Goal: Task Accomplishment & Management: Use online tool/utility

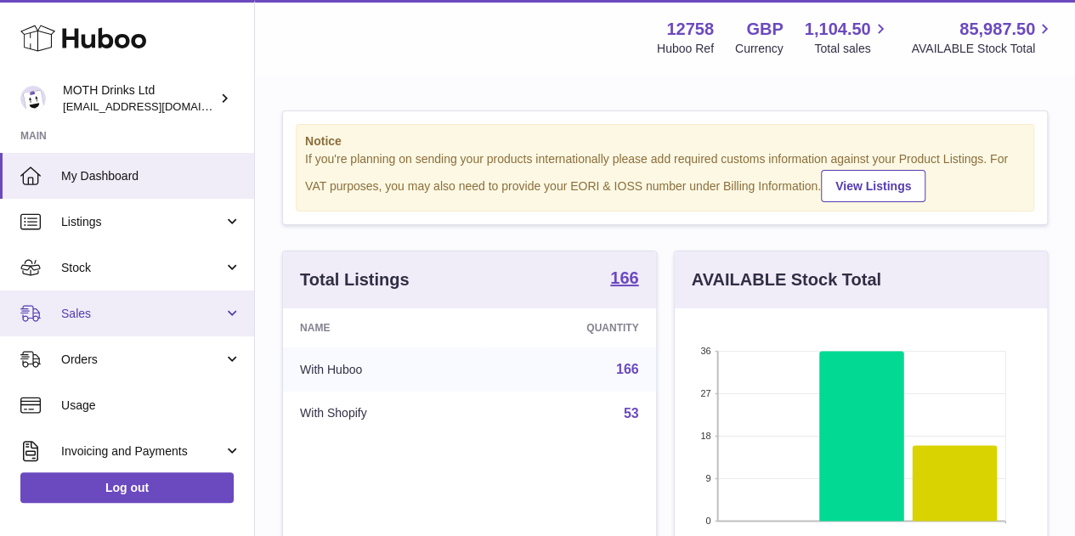
click at [110, 319] on span "Sales" at bounding box center [142, 314] width 162 height 16
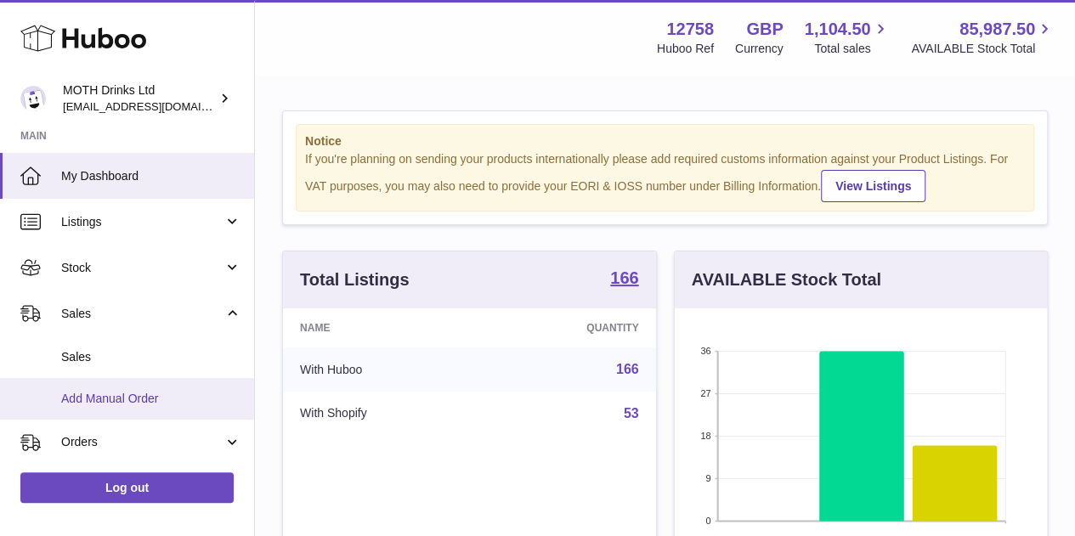
click at [100, 403] on span "Add Manual Order" at bounding box center [151, 399] width 180 height 16
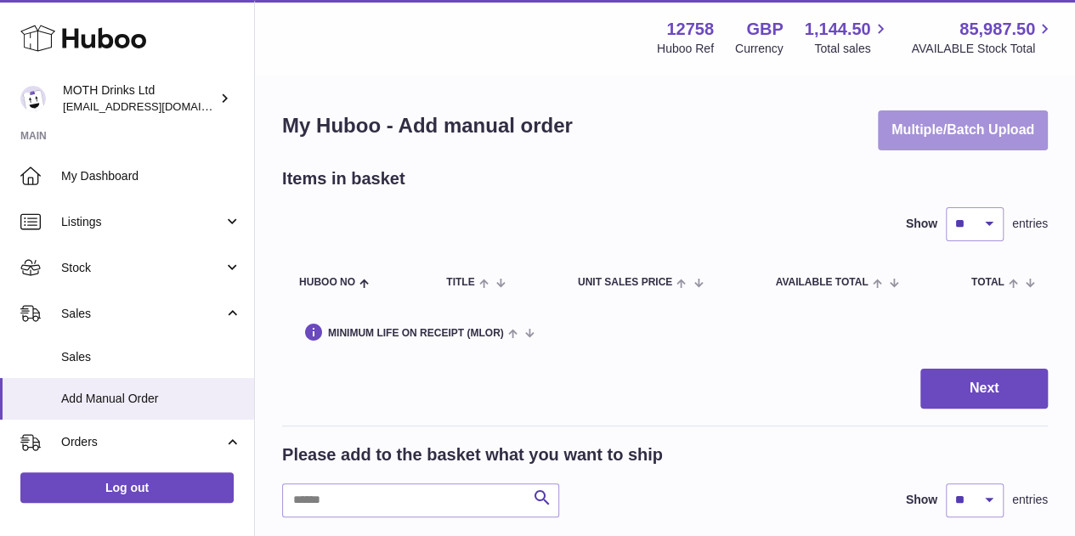
click at [933, 126] on button "Multiple/Batch Upload" at bounding box center [962, 130] width 170 height 40
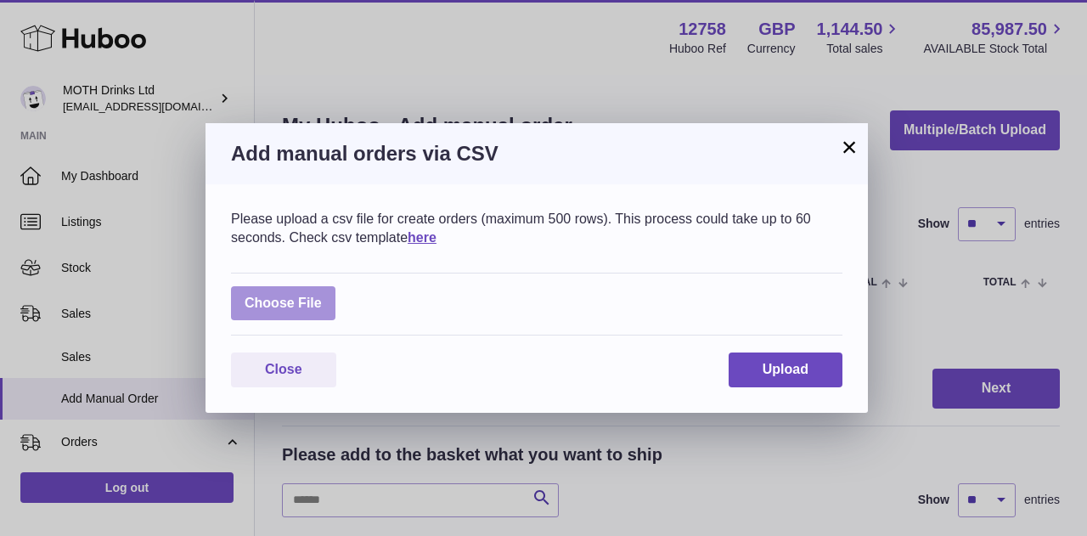
click at [308, 300] on label at bounding box center [283, 303] width 104 height 35
click at [322, 296] on input "file" at bounding box center [322, 295] width 1 height 1
type input "**********"
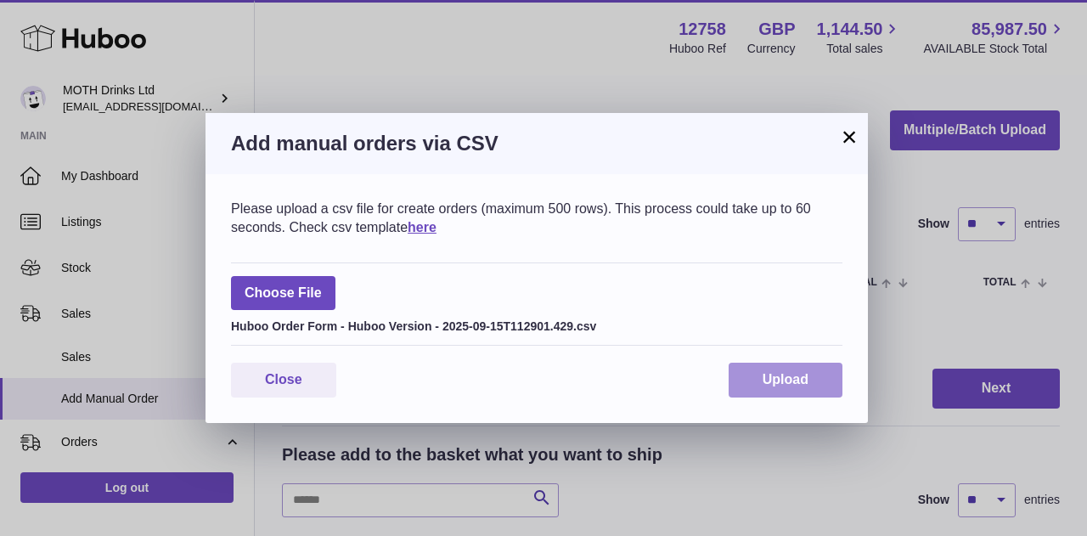
click at [795, 382] on span "Upload" at bounding box center [786, 379] width 46 height 14
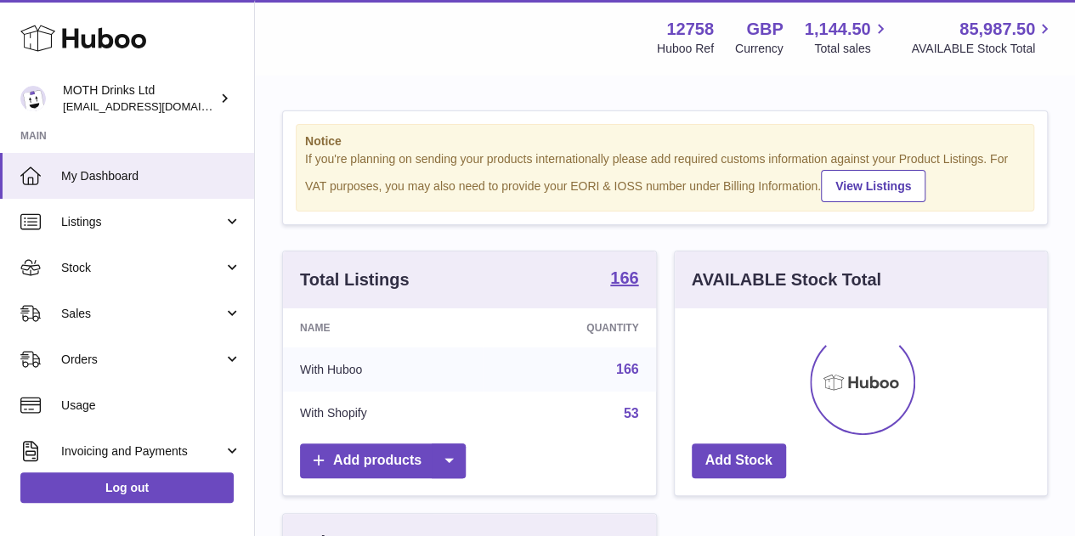
scroll to position [265, 372]
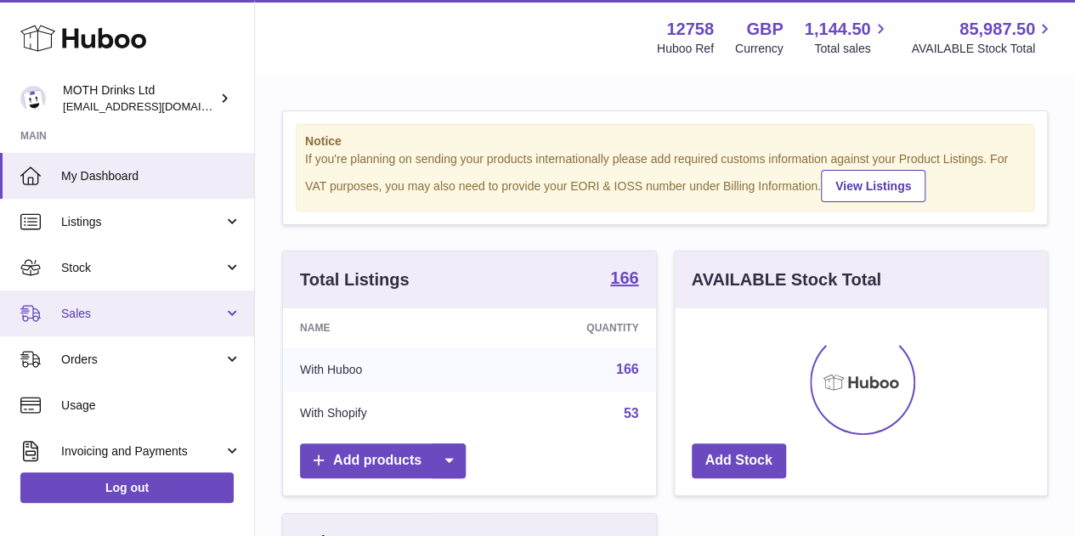
click at [164, 316] on span "Sales" at bounding box center [142, 314] width 162 height 16
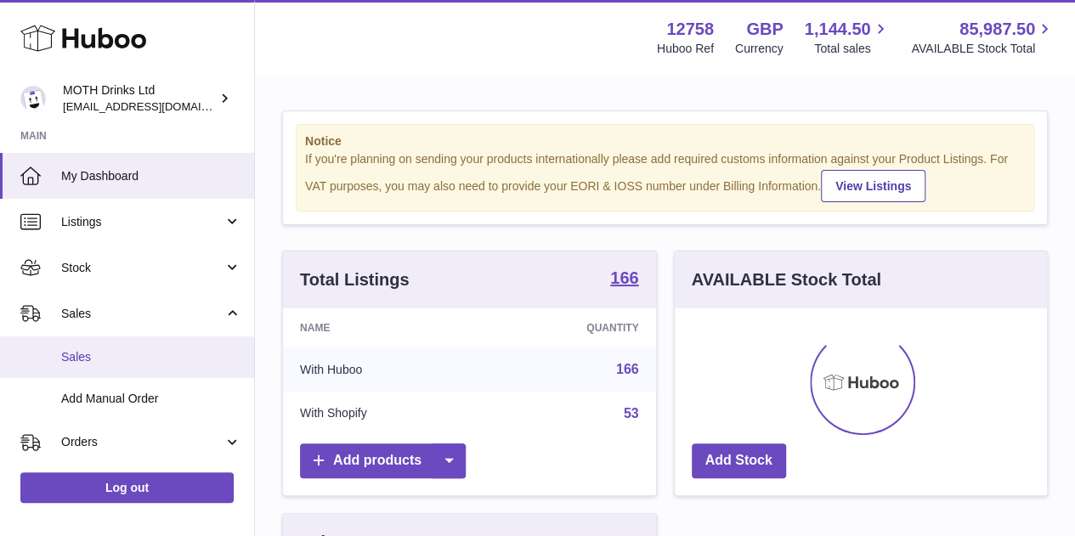
click at [140, 357] on span "Sales" at bounding box center [151, 357] width 180 height 16
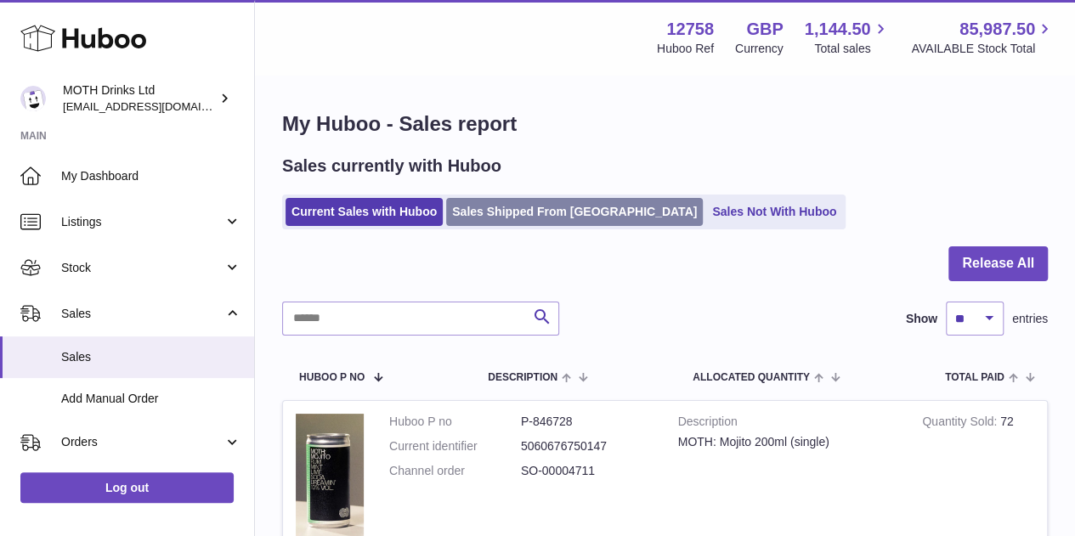
click at [561, 201] on link "Sales Shipped From Huboo" at bounding box center [574, 212] width 257 height 28
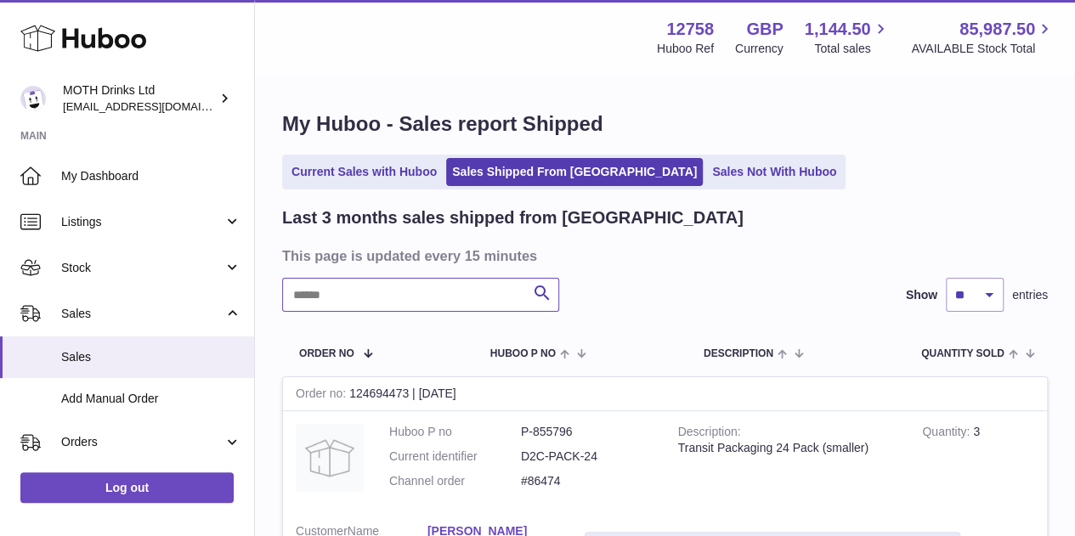
click at [426, 283] on input "text" at bounding box center [420, 295] width 277 height 34
paste input "*******"
type input "*******"
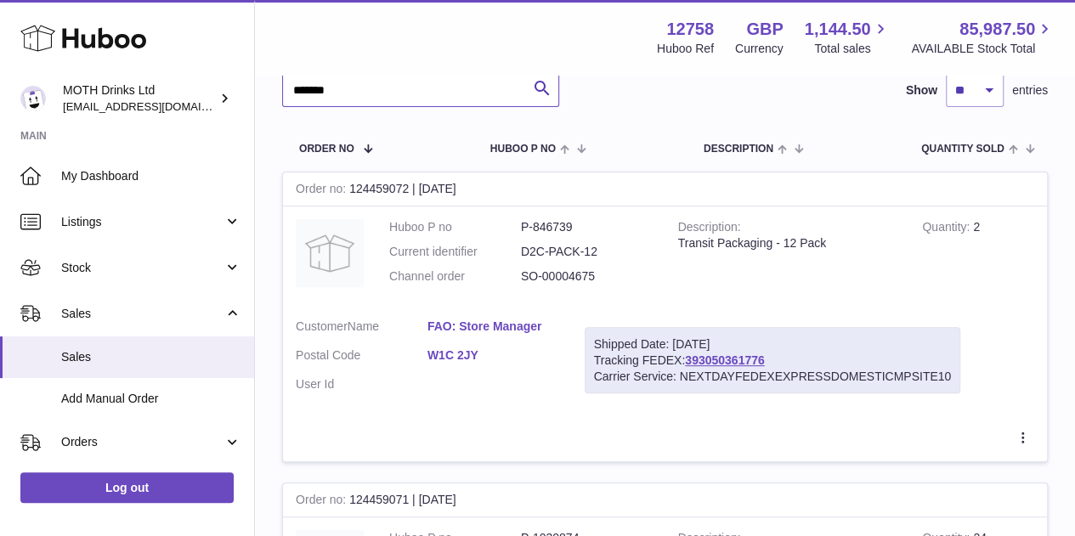
scroll to position [206, 0]
click at [714, 358] on link "393050361776" at bounding box center [724, 360] width 79 height 14
